Goal: Task Accomplishment & Management: Use online tool/utility

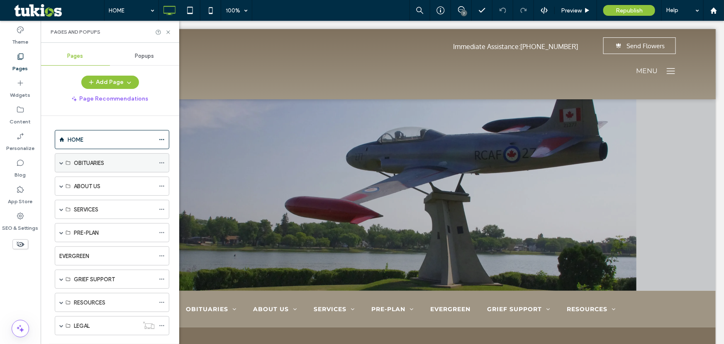
click at [61, 162] on span at bounding box center [61, 163] width 4 height 4
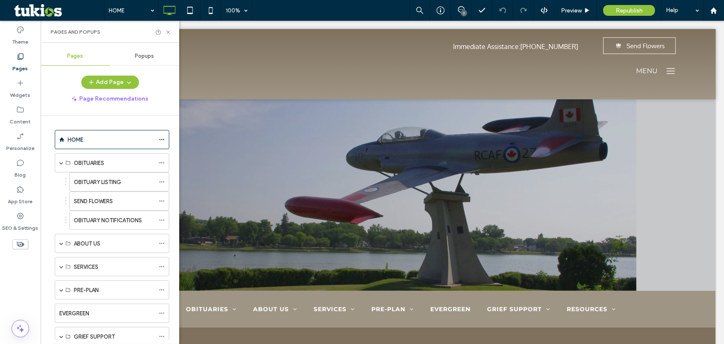
click at [171, 34] on div "Pages and Popups" at bounding box center [110, 32] width 139 height 22
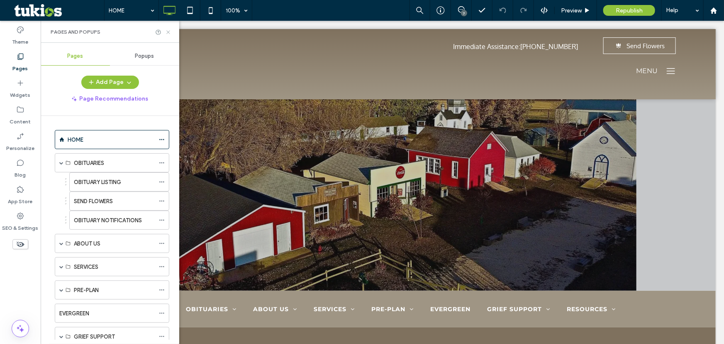
click at [167, 32] on icon at bounding box center [168, 32] width 6 height 6
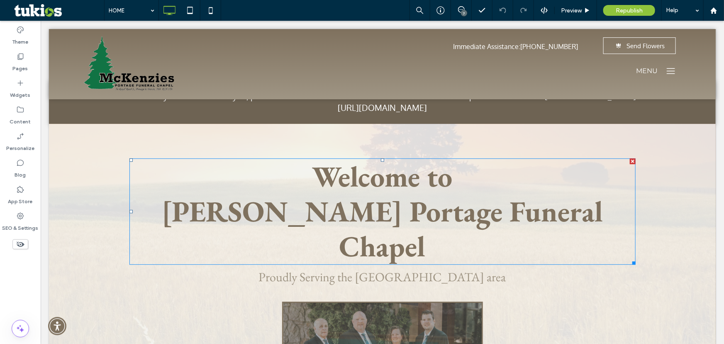
scroll to position [1094, 0]
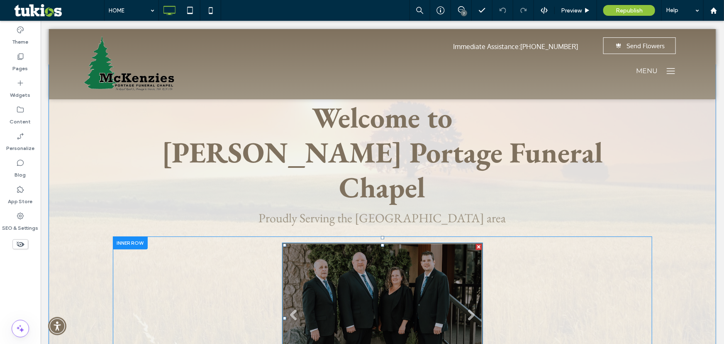
click at [368, 249] on link at bounding box center [382, 317] width 198 height 149
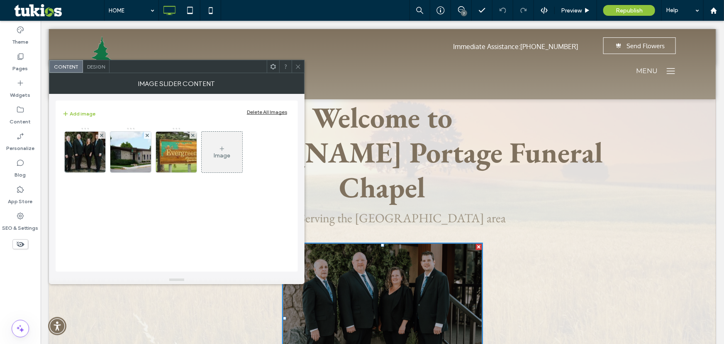
click at [297, 71] on span at bounding box center [298, 66] width 6 height 12
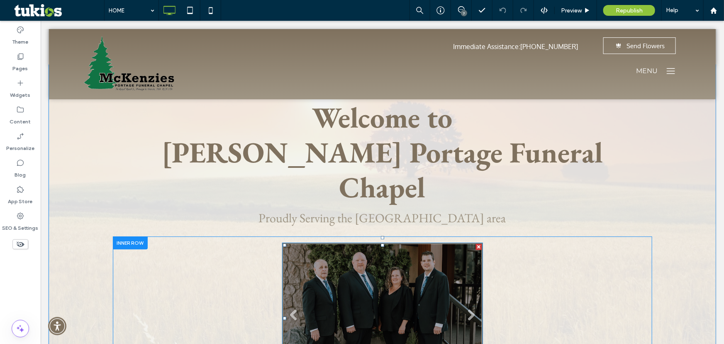
click at [322, 243] on link at bounding box center [382, 317] width 198 height 149
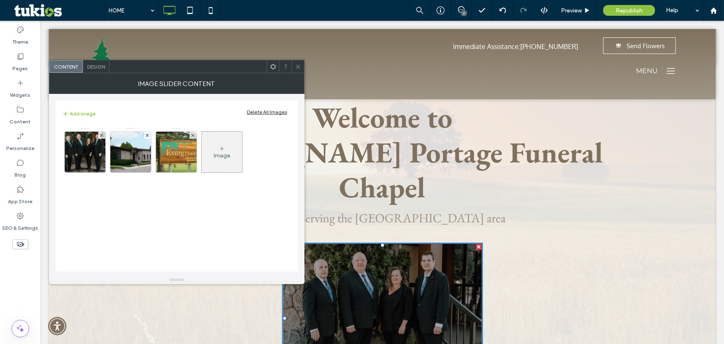
click at [296, 68] on icon at bounding box center [298, 67] width 6 height 6
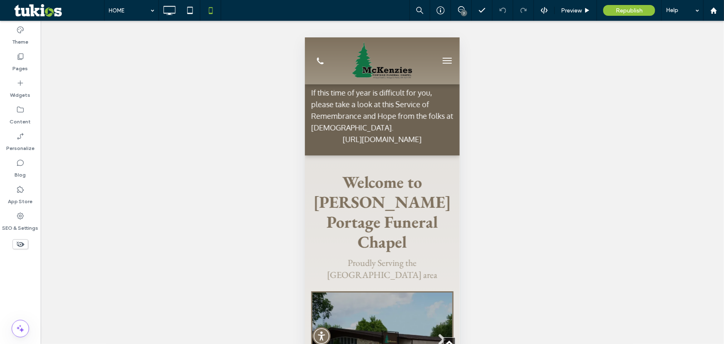
scroll to position [1128, 0]
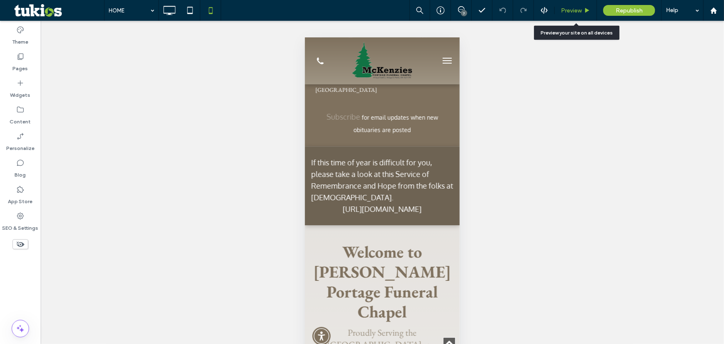
click at [583, 2] on div "Preview" at bounding box center [576, 10] width 42 height 21
click at [577, 10] on span "Preview" at bounding box center [571, 10] width 21 height 7
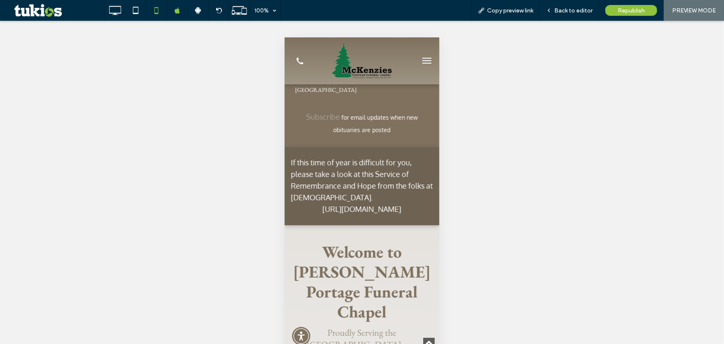
click at [567, 10] on span "Back to editor" at bounding box center [574, 10] width 38 height 7
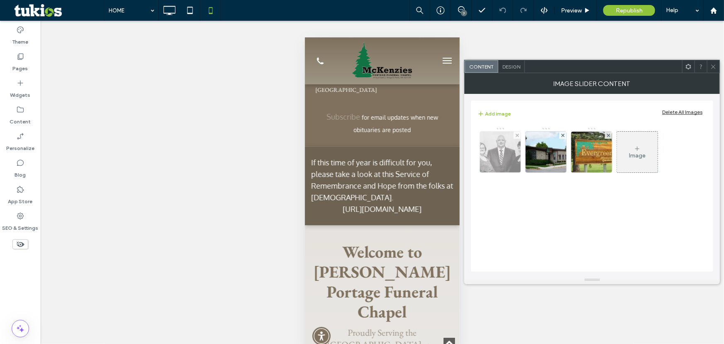
click at [494, 152] on img at bounding box center [500, 152] width 59 height 41
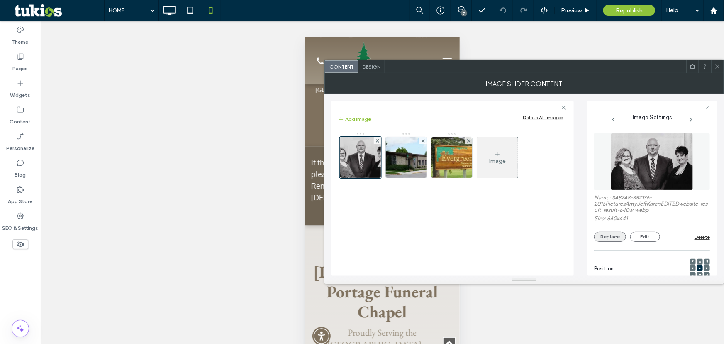
click at [612, 242] on button "Replace" at bounding box center [610, 237] width 32 height 10
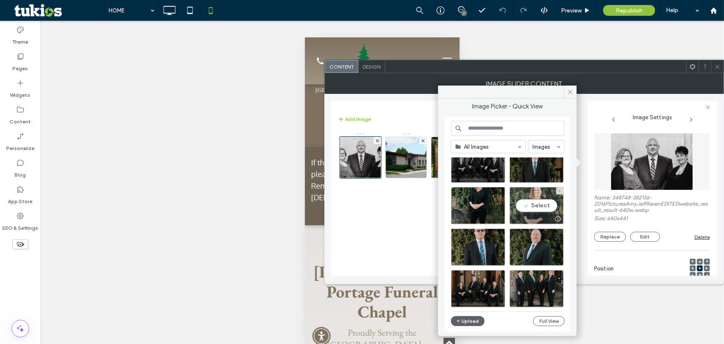
scroll to position [75, 0]
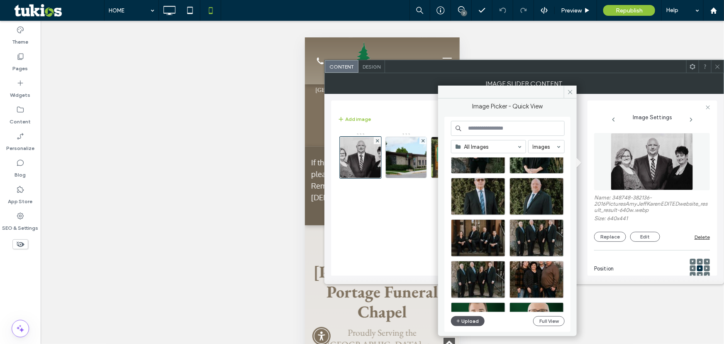
click at [477, 322] on button "Upload" at bounding box center [468, 321] width 34 height 10
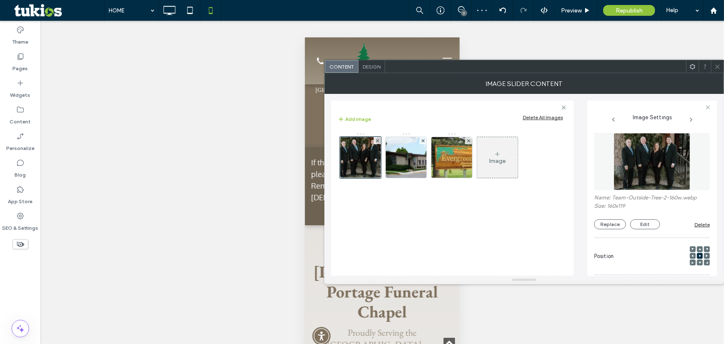
click at [716, 66] on icon at bounding box center [718, 67] width 6 height 6
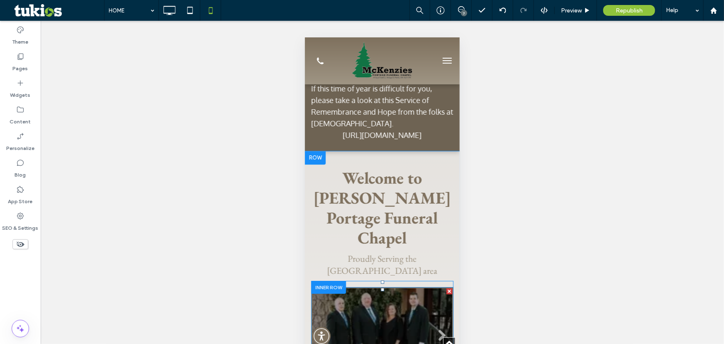
scroll to position [1203, 0]
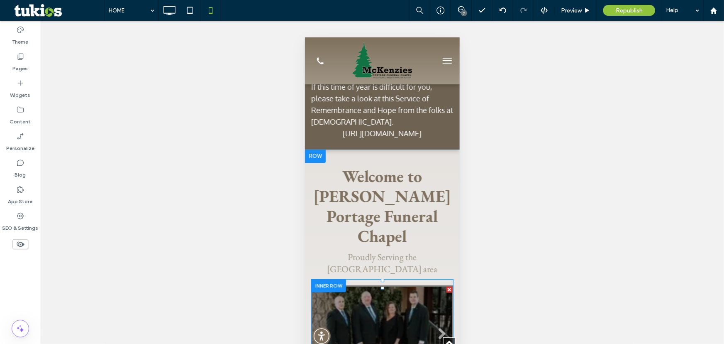
click at [388, 286] on li "Slide title Write your caption here Button" at bounding box center [382, 336] width 140 height 101
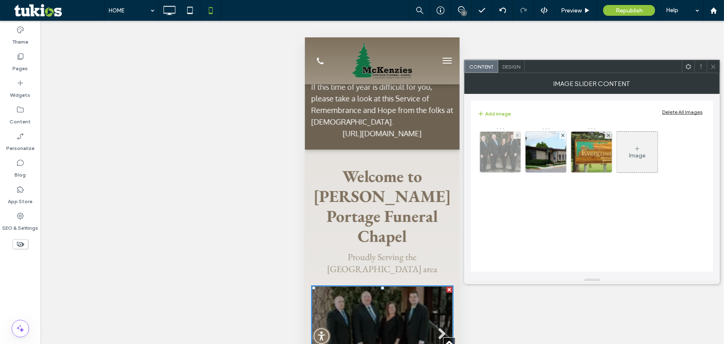
click at [497, 149] on img at bounding box center [500, 152] width 55 height 41
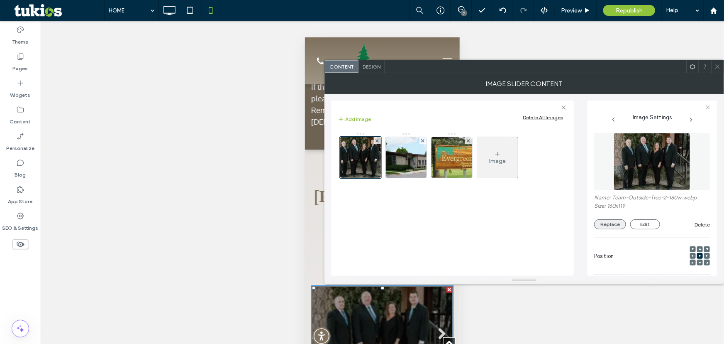
click at [609, 225] on button "Replace" at bounding box center [610, 224] width 32 height 10
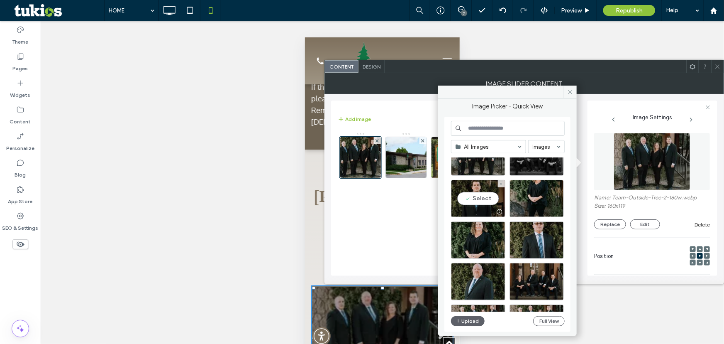
scroll to position [75, 0]
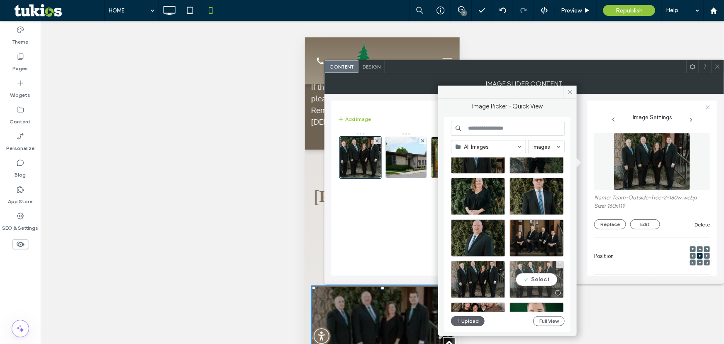
click at [533, 280] on div "Select" at bounding box center [537, 279] width 54 height 37
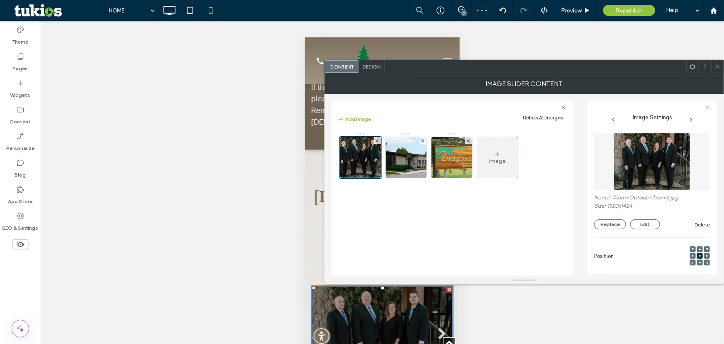
click at [716, 66] on icon at bounding box center [718, 67] width 6 height 6
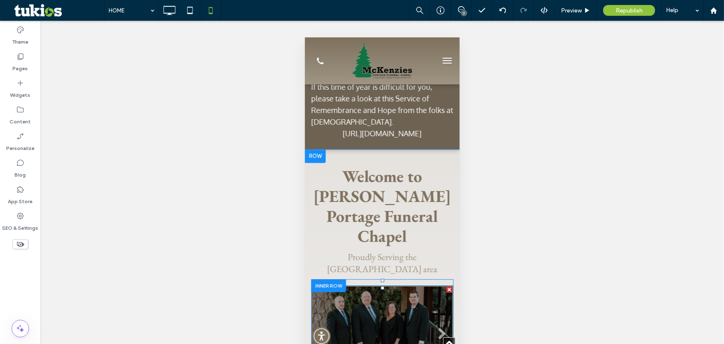
click at [409, 286] on li "Slide title Write your caption here Button" at bounding box center [382, 336] width 140 height 101
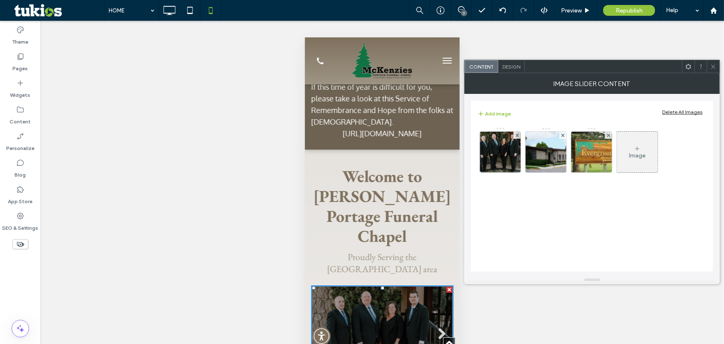
click at [711, 68] on icon at bounding box center [714, 67] width 6 height 6
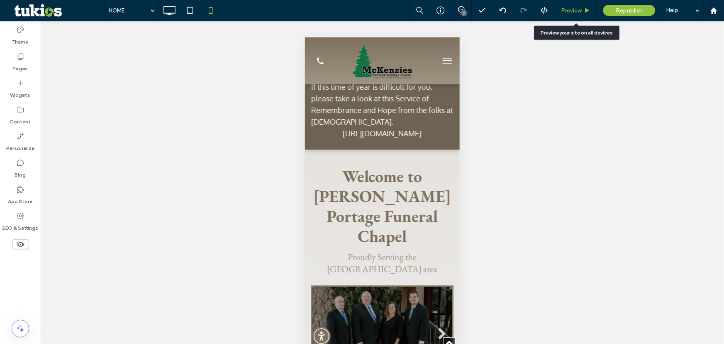
click at [586, 13] on div "Preview" at bounding box center [576, 10] width 42 height 7
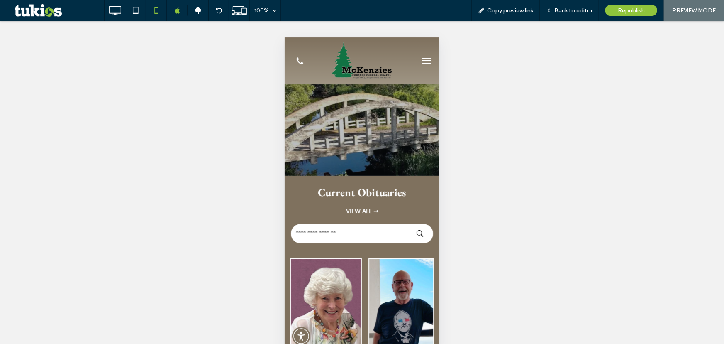
drag, startPoint x: 438, startPoint y: 162, endPoint x: 736, endPoint y: 90, distance: 305.8
click at [626, 8] on span "Republish" at bounding box center [631, 10] width 27 height 7
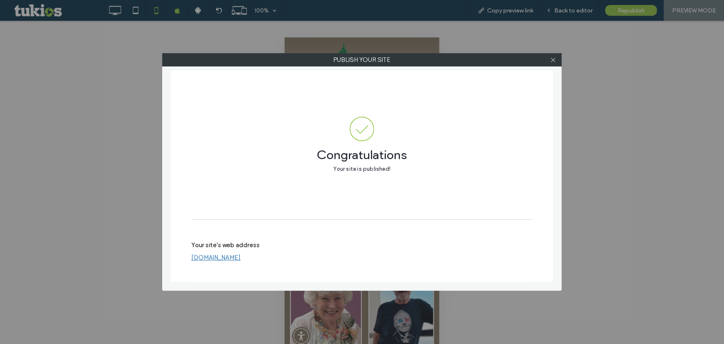
click at [550, 61] on div at bounding box center [553, 60] width 12 height 12
click at [552, 59] on icon at bounding box center [553, 60] width 6 height 6
